Goal: Transaction & Acquisition: Purchase product/service

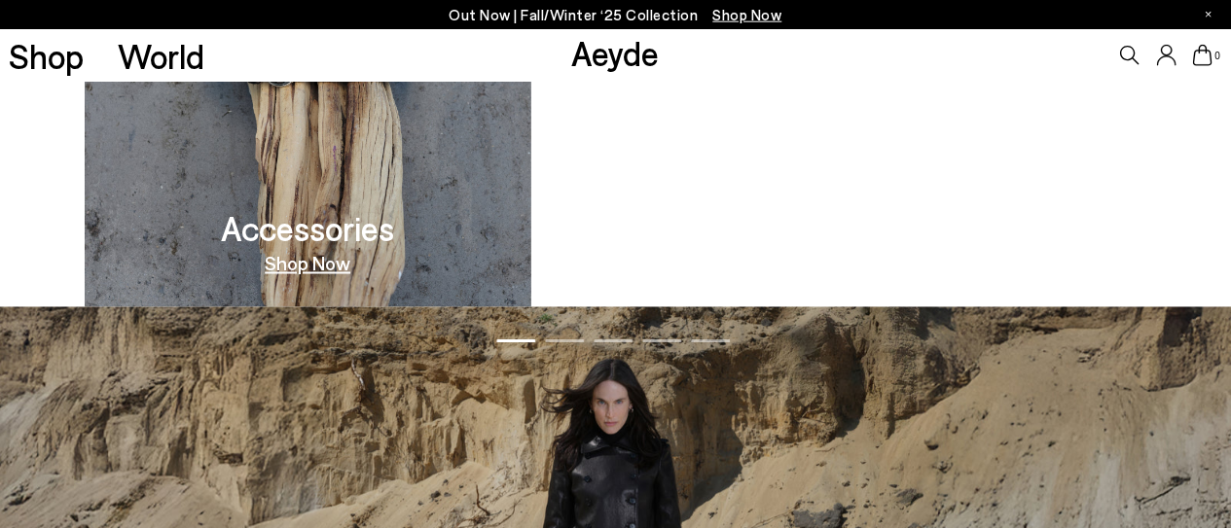
scroll to position [1619, 0]
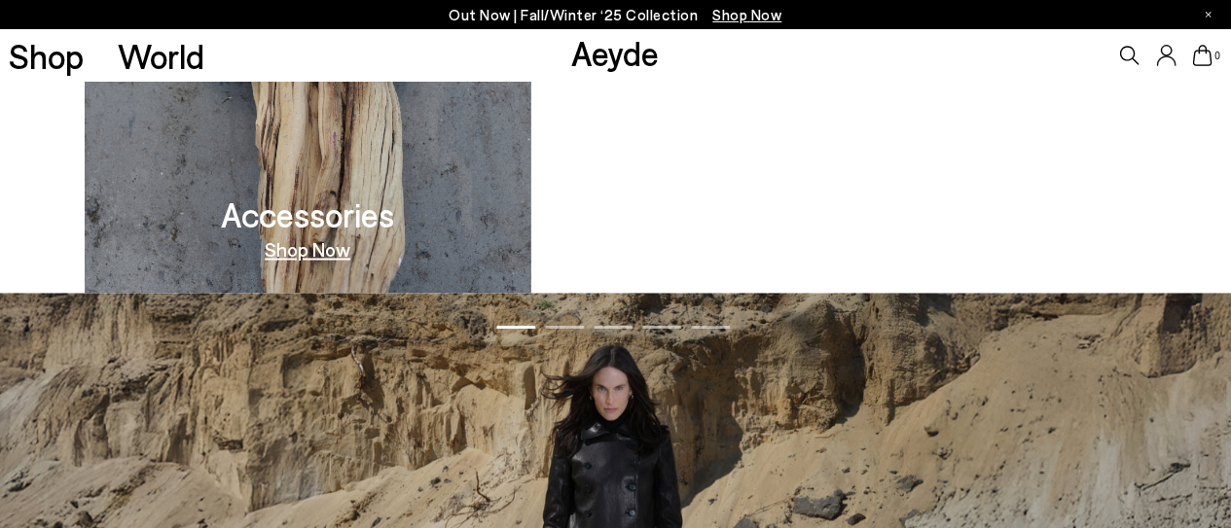
click at [946, 254] on link "Shop Now" at bounding box center [924, 249] width 86 height 19
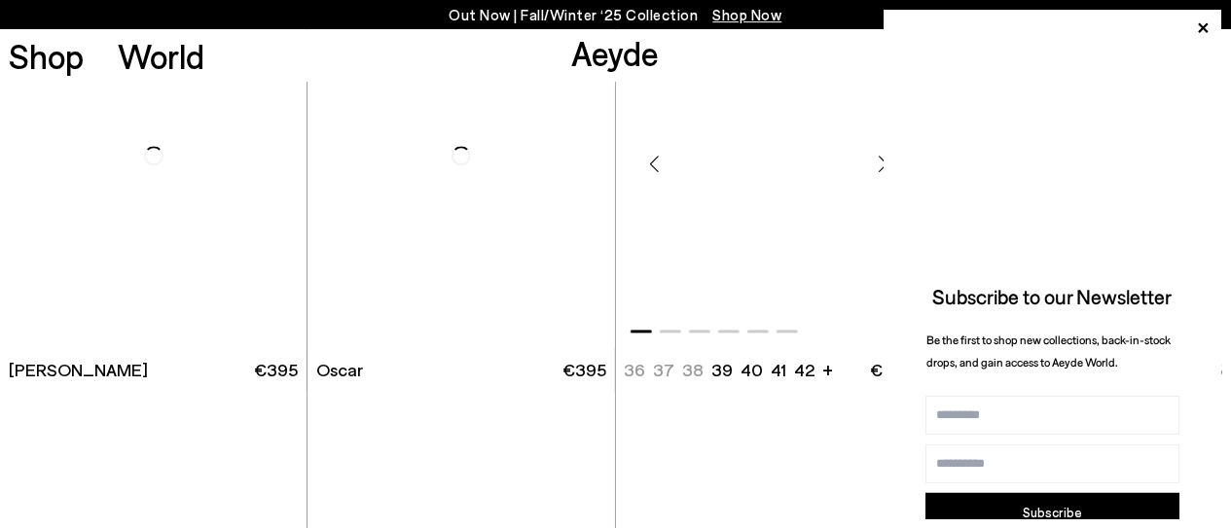
scroll to position [2226, 0]
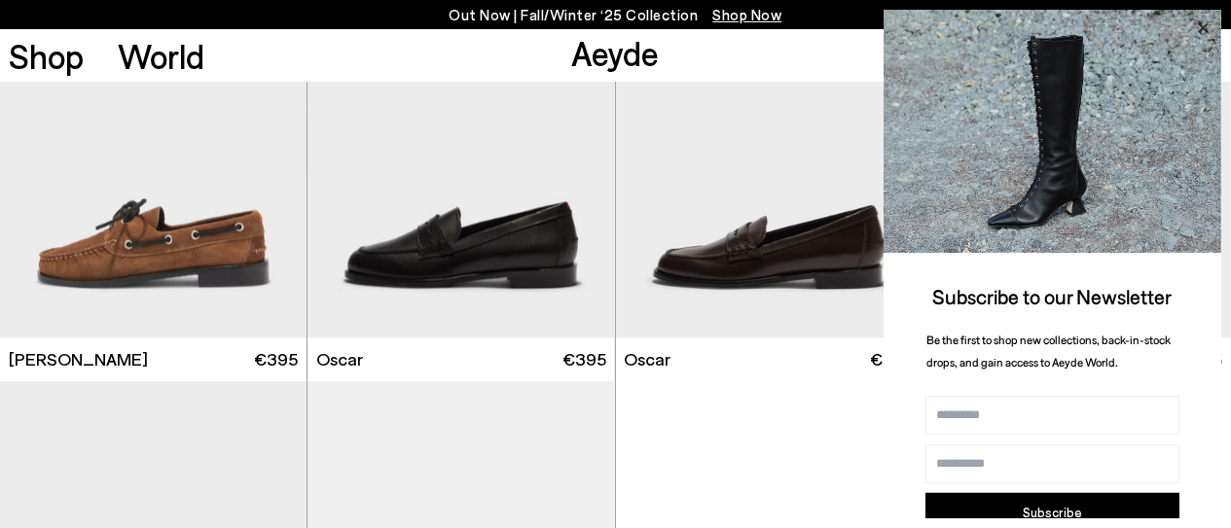
click at [1207, 22] on icon at bounding box center [1202, 28] width 25 height 25
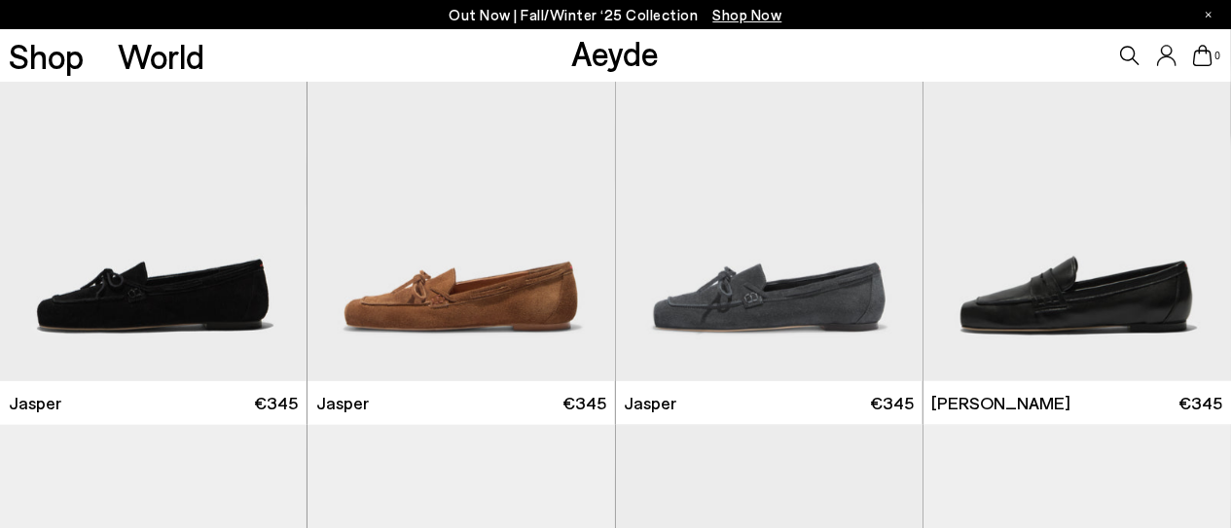
scroll to position [810, 0]
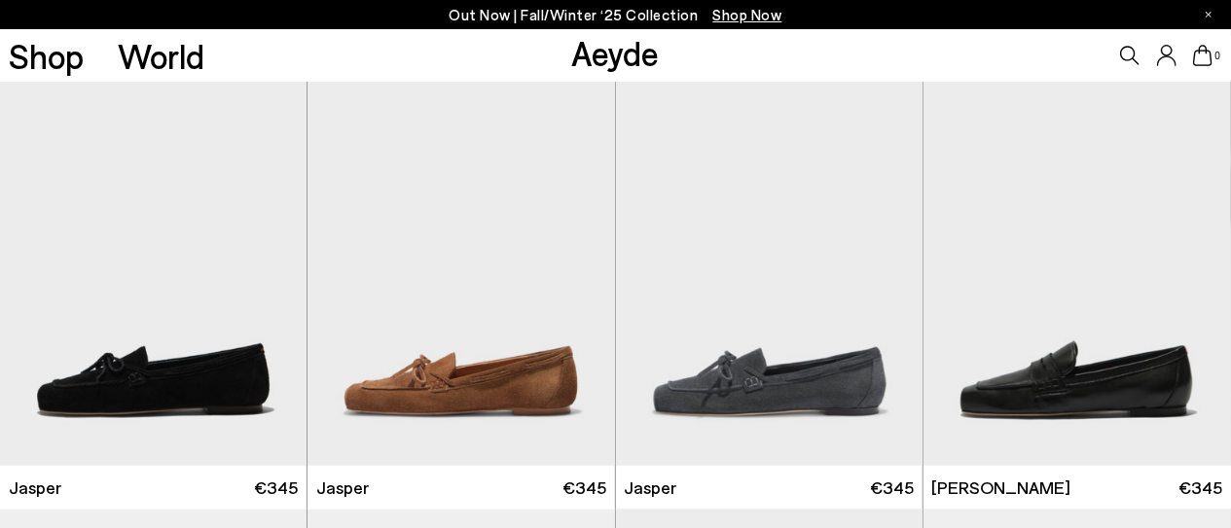
click at [1124, 54] on icon at bounding box center [1129, 55] width 19 height 19
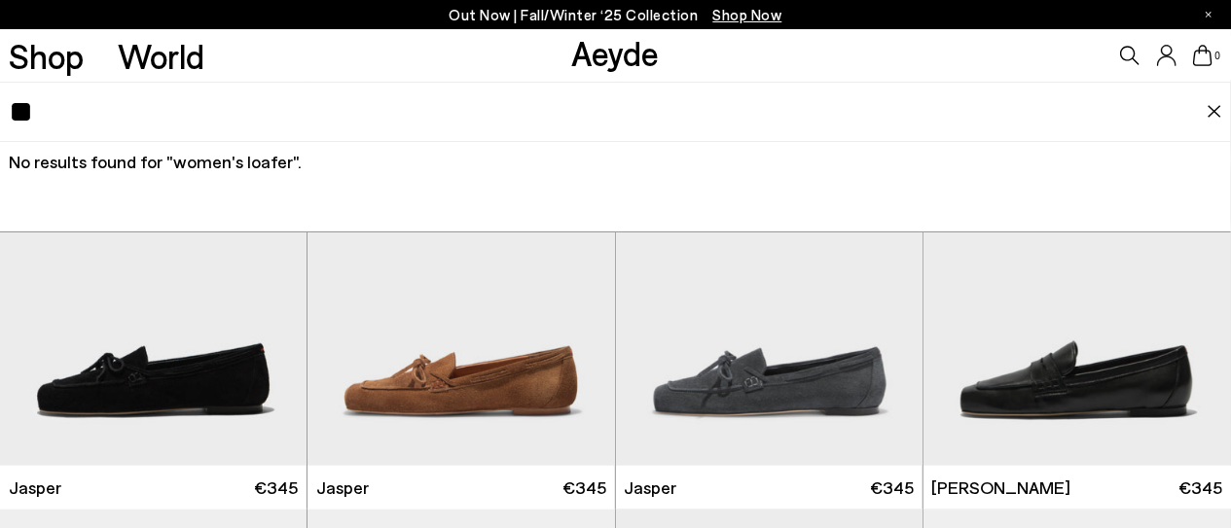
type input "*"
